Goal: Communication & Community: Answer question/provide support

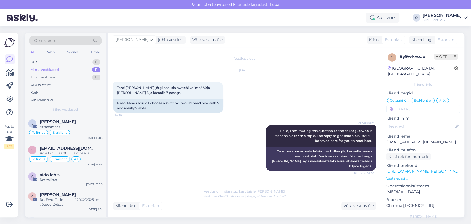
scroll to position [135, 0]
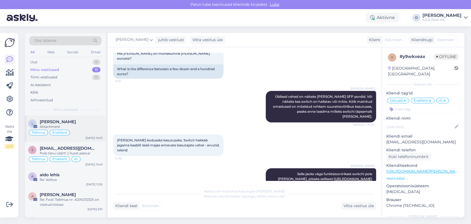
click at [63, 119] on span "[PERSON_NAME]" at bounding box center [58, 121] width 36 height 5
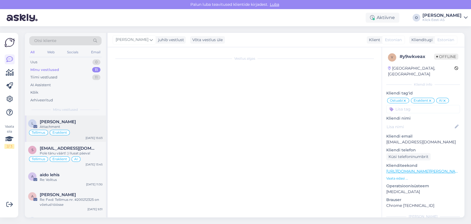
scroll to position [0, 0]
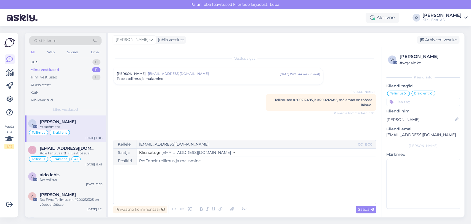
click at [172, 76] on div "Topelt tellimus ja maksmine" at bounding box center [218, 78] width 203 height 5
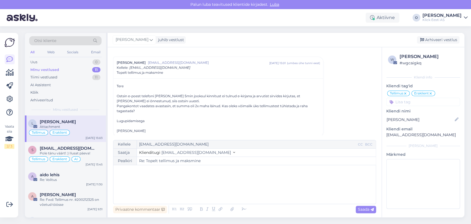
scroll to position [12, 0]
click at [61, 68] on div "Minu vestlused 11" at bounding box center [65, 70] width 72 height 8
click at [68, 63] on div "Uus 0" at bounding box center [65, 62] width 72 height 8
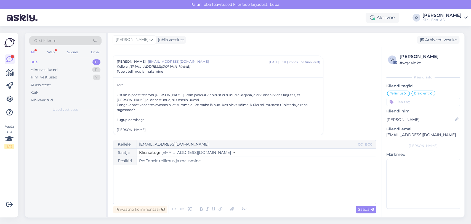
click at [68, 63] on div "Uus 0" at bounding box center [65, 62] width 72 height 8
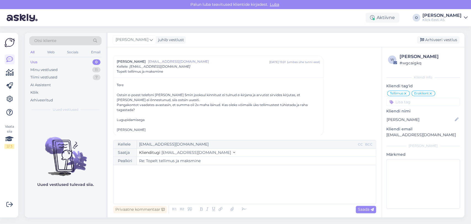
click at [68, 63] on div "Uus 0" at bounding box center [65, 62] width 72 height 8
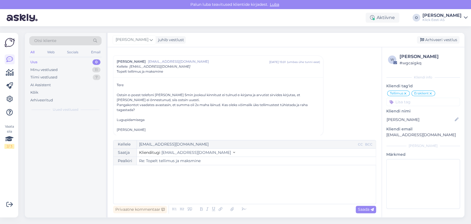
click at [68, 63] on div "Uus 0" at bounding box center [65, 62] width 72 height 8
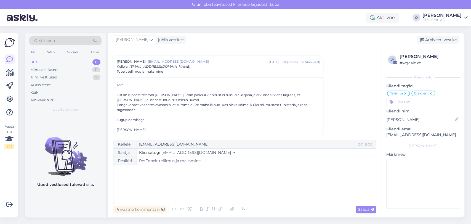
click at [68, 65] on div "Uus 0" at bounding box center [65, 62] width 72 height 8
click at [91, 71] on div "Minu vestlused 11" at bounding box center [65, 70] width 72 height 8
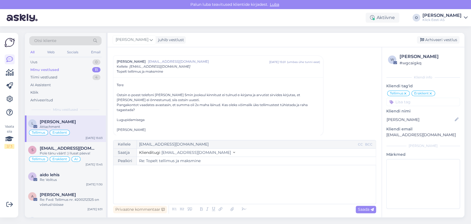
click at [91, 71] on div "Minu vestlused 11" at bounding box center [65, 70] width 72 height 8
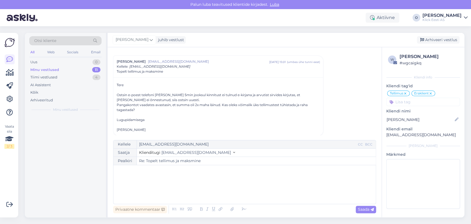
click at [91, 71] on div "Minu vestlused 11" at bounding box center [65, 70] width 72 height 8
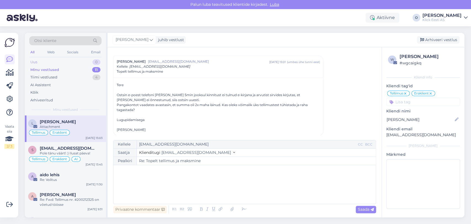
click at [82, 61] on div "Uus 0" at bounding box center [65, 62] width 72 height 8
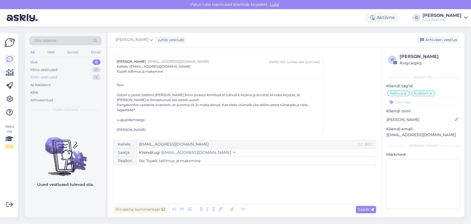
click at [80, 78] on div "Tiimi vestlused 4" at bounding box center [65, 77] width 72 height 8
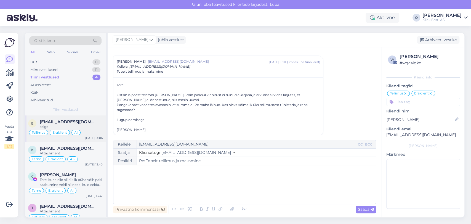
click at [60, 118] on div "e [EMAIL_ADDRESS][DOMAIN_NAME] selge Tellimus Eraklient AI [DATE] 14:06" at bounding box center [65, 128] width 81 height 26
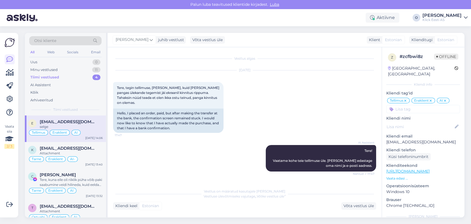
scroll to position [671, 0]
